Goal: Task Accomplishment & Management: Use online tool/utility

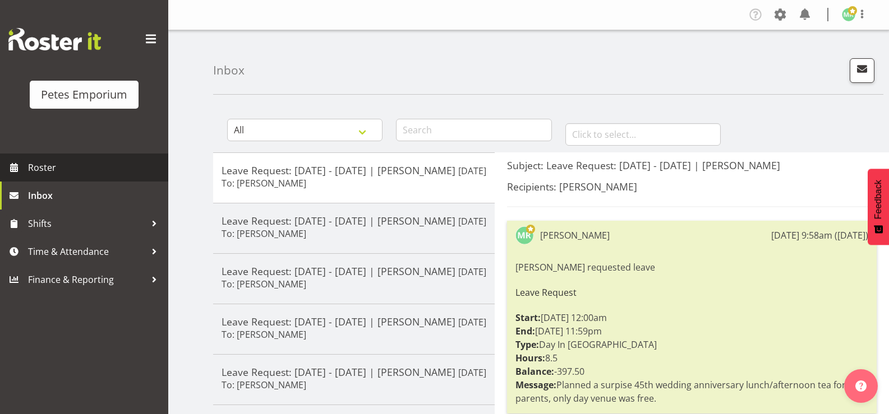
click at [48, 172] on span "Roster" at bounding box center [95, 167] width 135 height 17
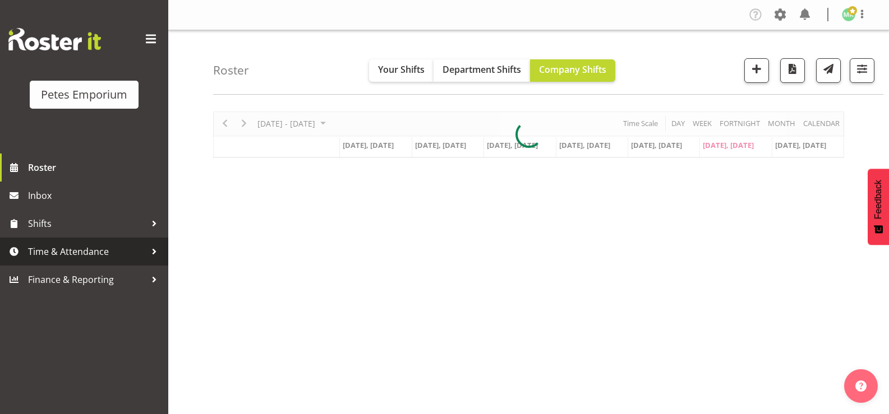
click at [25, 253] on link "Time & Attendance" at bounding box center [84, 252] width 168 height 28
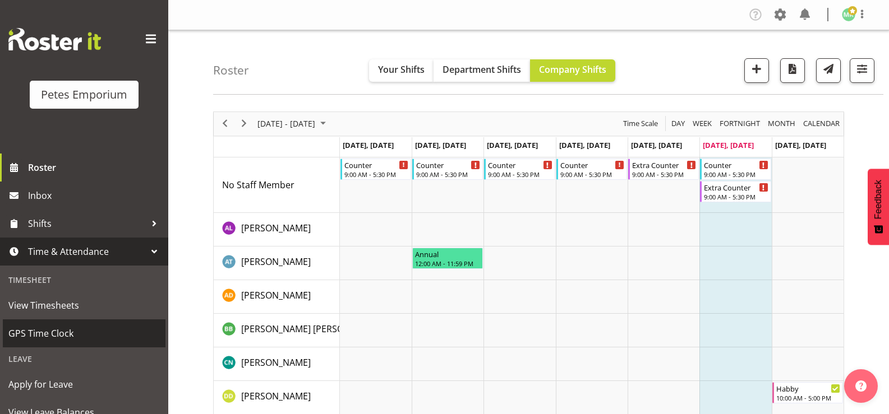
click at [27, 331] on span "GPS Time Clock" at bounding box center [83, 333] width 151 height 17
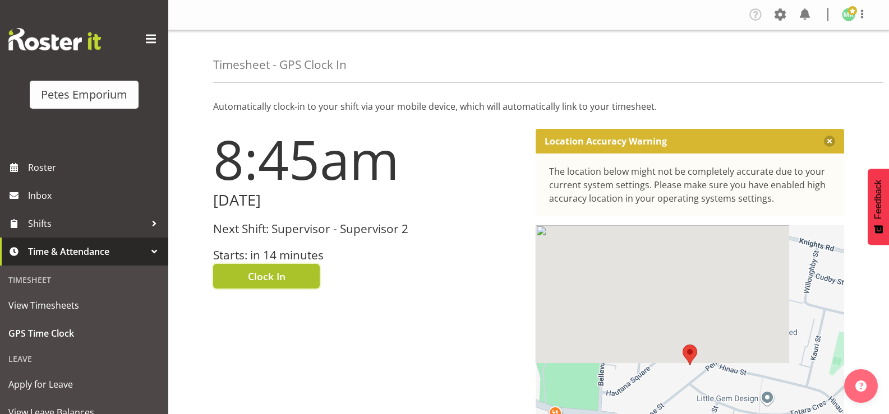
click at [230, 279] on button "Clock In" at bounding box center [266, 276] width 107 height 25
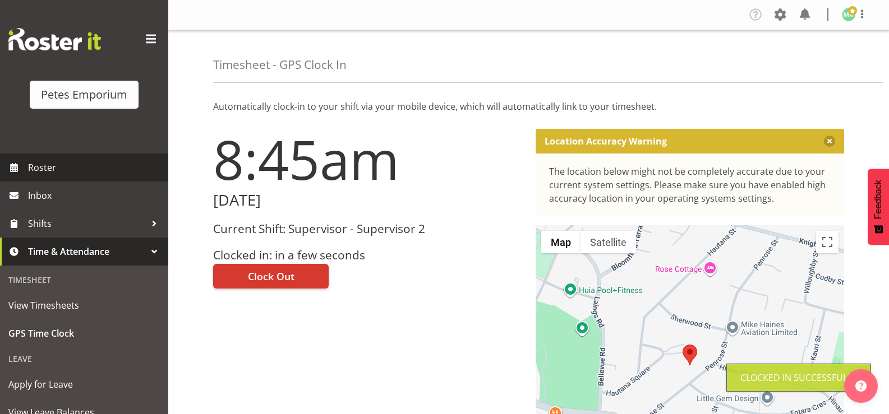
click at [103, 168] on span "Roster" at bounding box center [95, 167] width 135 height 17
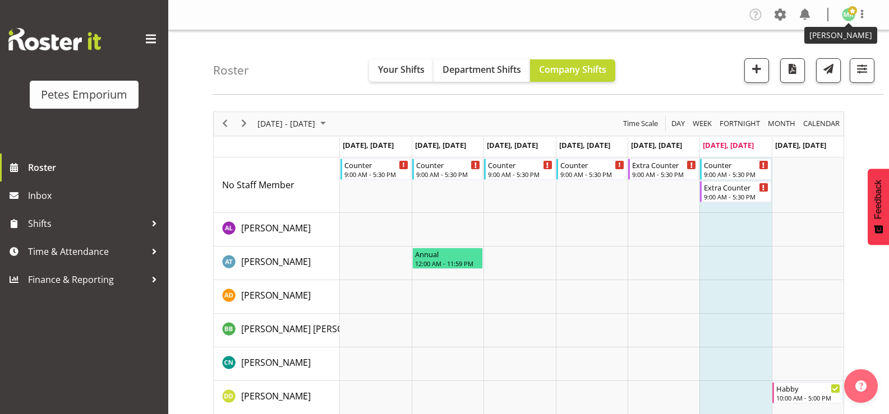
click at [850, 15] on span at bounding box center [852, 10] width 9 height 9
click at [808, 57] on link "Log Out" at bounding box center [815, 59] width 108 height 20
